Goal: Information Seeking & Learning: Learn about a topic

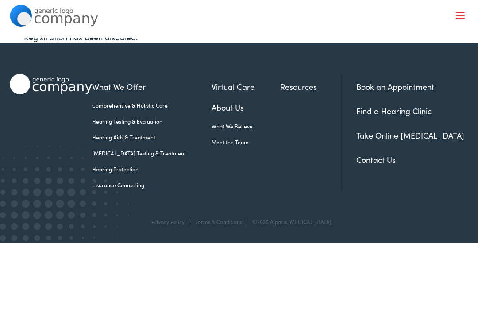
click at [110, 167] on link "Hearing Protection" at bounding box center [151, 169] width 119 height 8
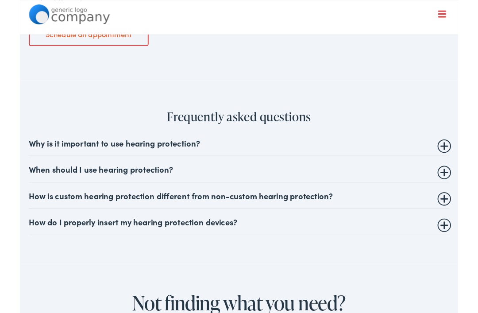
scroll to position [1215, 0]
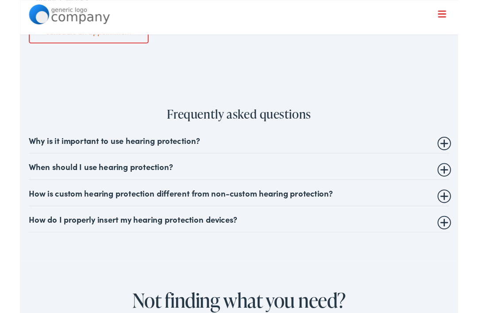
click at [463, 210] on summary "How is custom hearing protection different from non-custom hearing protection?" at bounding box center [239, 210] width 459 height 11
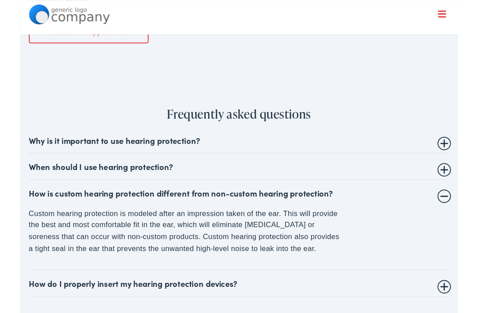
click at [467, 205] on summary "How is custom hearing protection different from non-custom hearing protection?" at bounding box center [239, 210] width 459 height 11
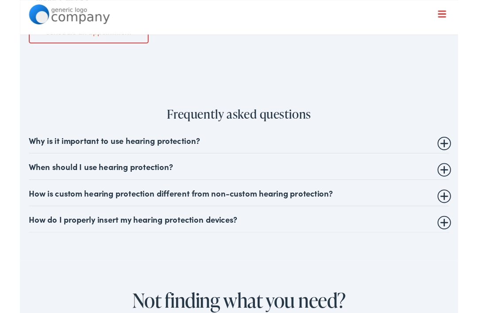
click at [468, 235] on summary "How do I properly insert my hearing protection devices?" at bounding box center [239, 239] width 459 height 11
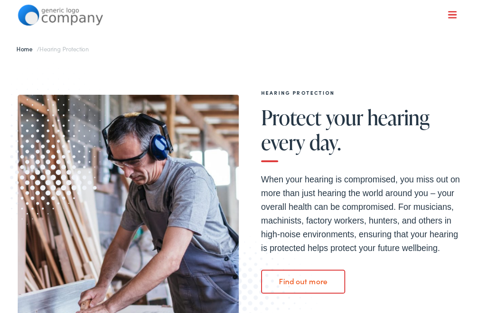
scroll to position [0, 0]
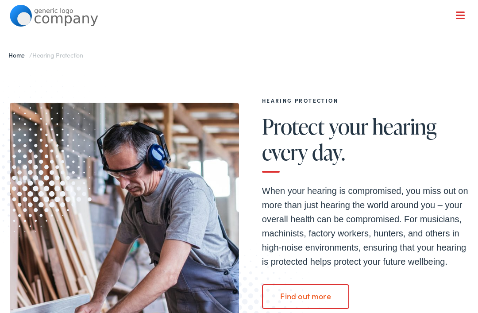
click at [459, 18] on span at bounding box center [460, 18] width 9 height 1
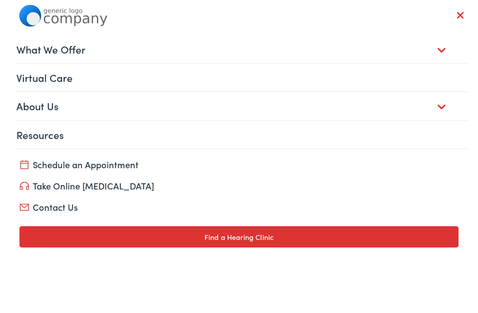
click at [19, 111] on link "About Us" at bounding box center [242, 105] width 452 height 27
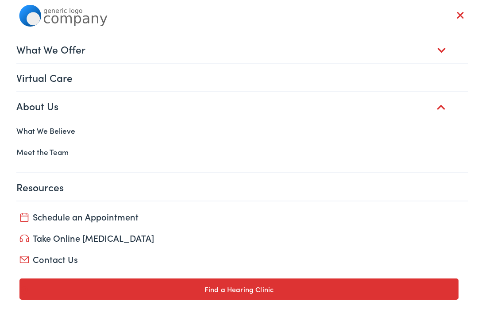
click at [24, 150] on link "Meet the Team" at bounding box center [239, 151] width 459 height 21
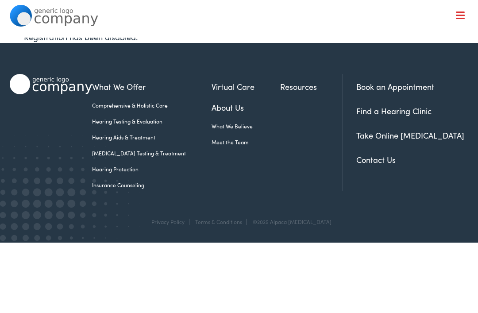
click at [386, 158] on link "Contact Us" at bounding box center [375, 159] width 39 height 11
